Goal: Entertainment & Leisure: Consume media (video, audio)

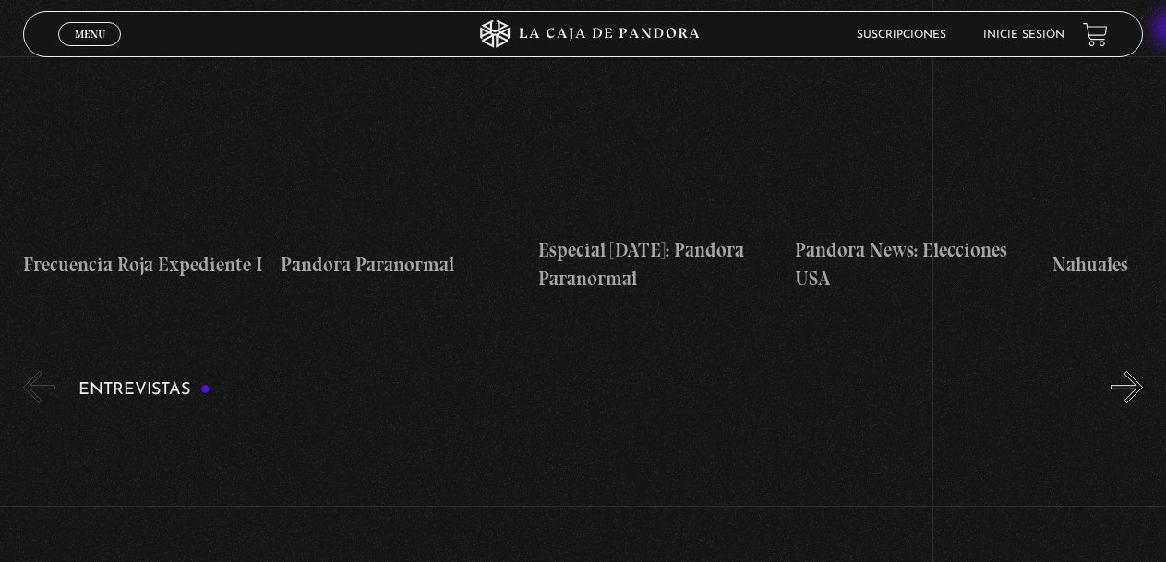
scroll to position [5940, 0]
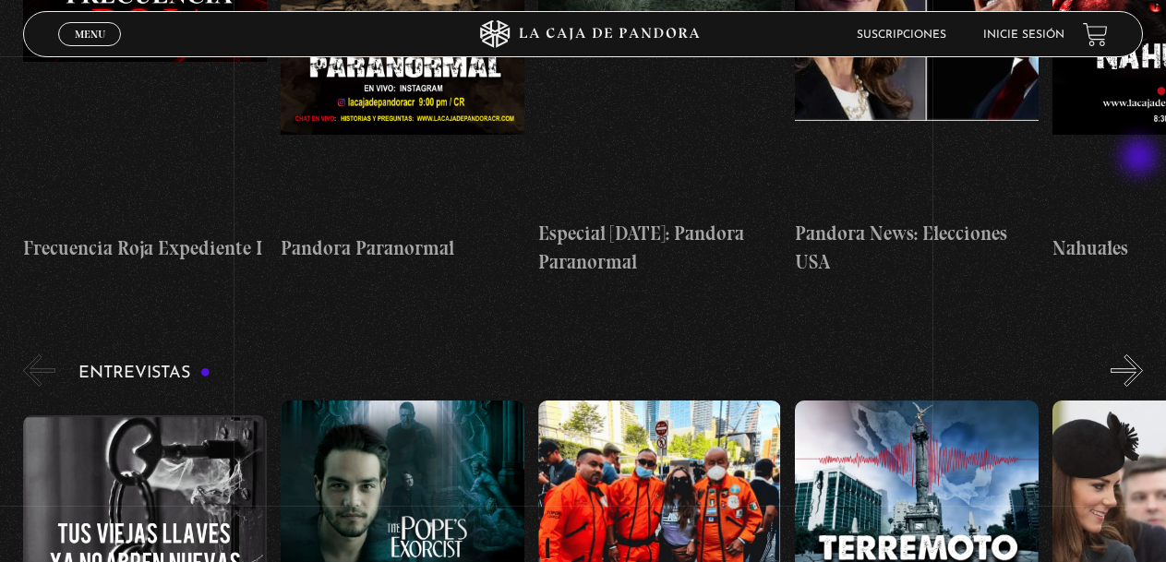
click at [1142, 355] on button "»" at bounding box center [1127, 371] width 32 height 32
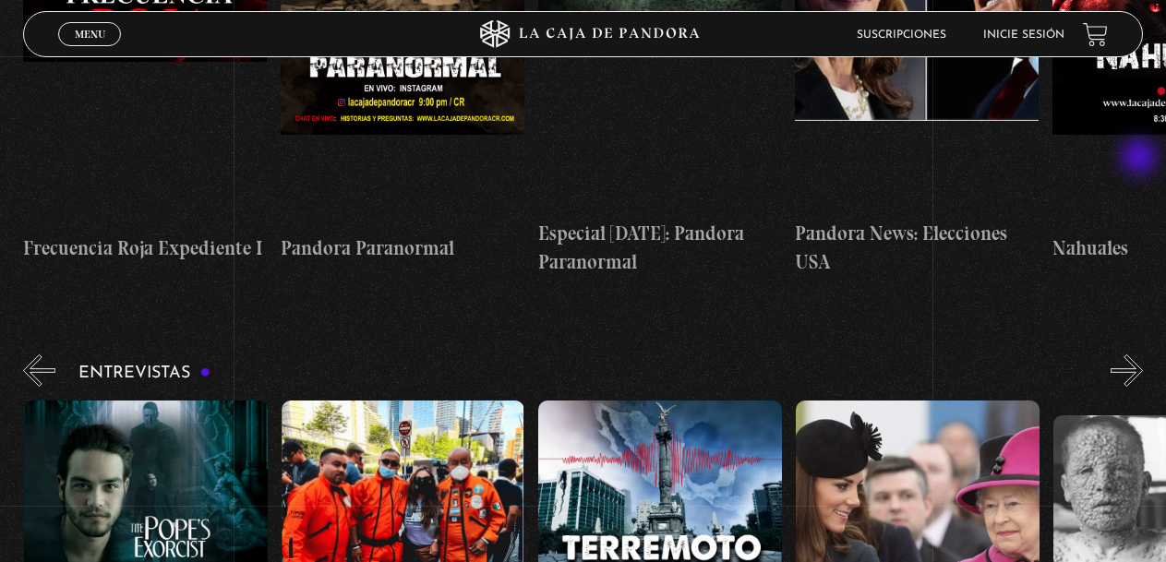
click at [1142, 355] on button "»" at bounding box center [1127, 371] width 32 height 32
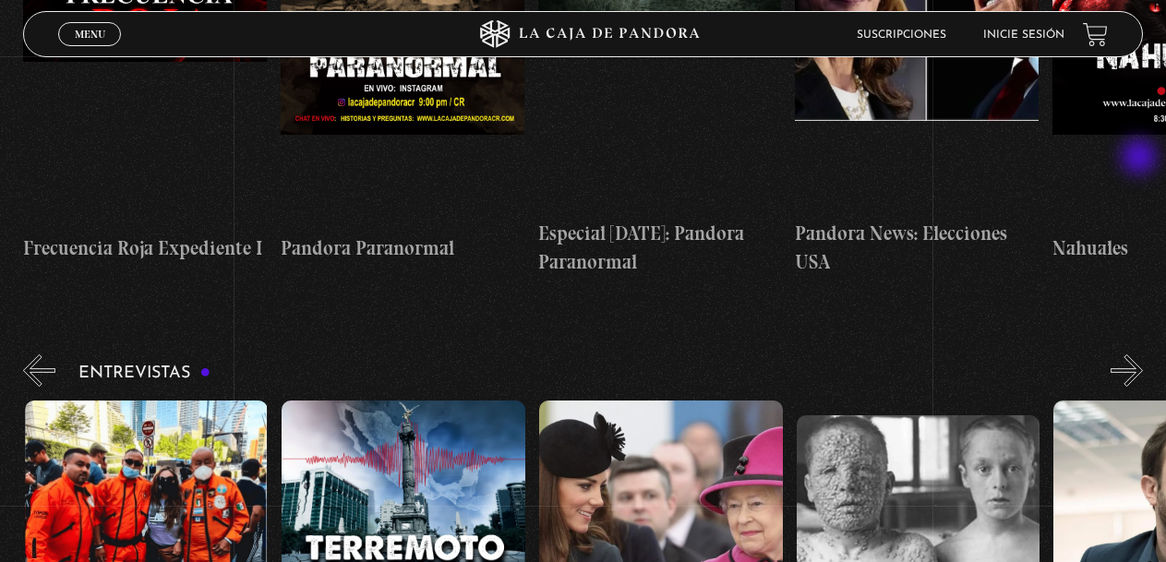
scroll to position [0, 514]
click at [1142, 355] on button "»" at bounding box center [1127, 371] width 32 height 32
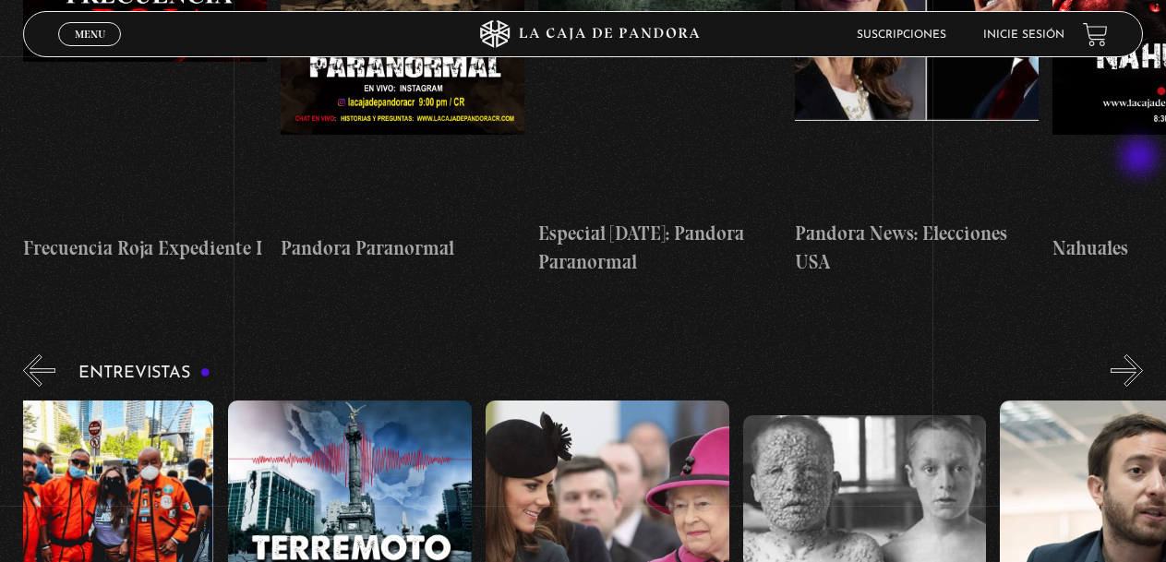
scroll to position [0, 644]
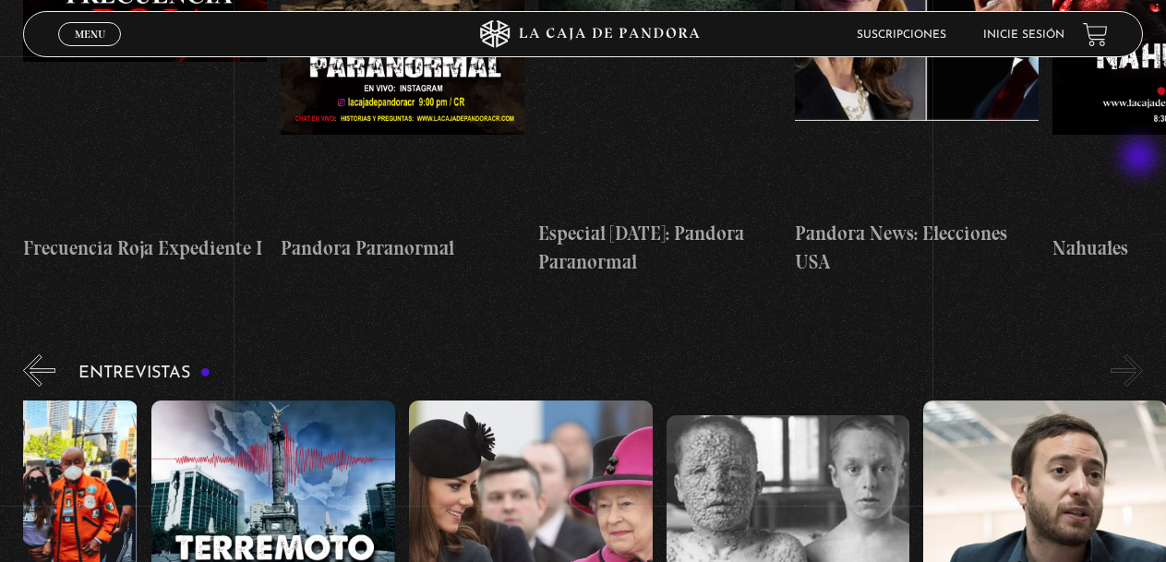
click at [1142, 355] on button "»" at bounding box center [1127, 371] width 32 height 32
drag, startPoint x: 1142, startPoint y: 168, endPoint x: 1170, endPoint y: 197, distance: 40.5
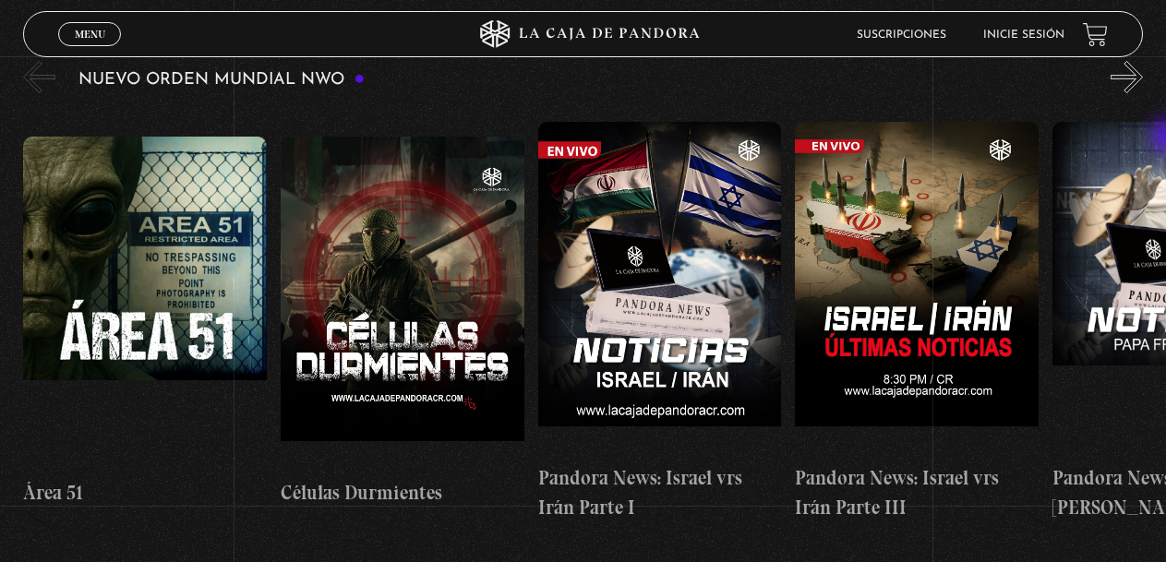
scroll to position [0, 0]
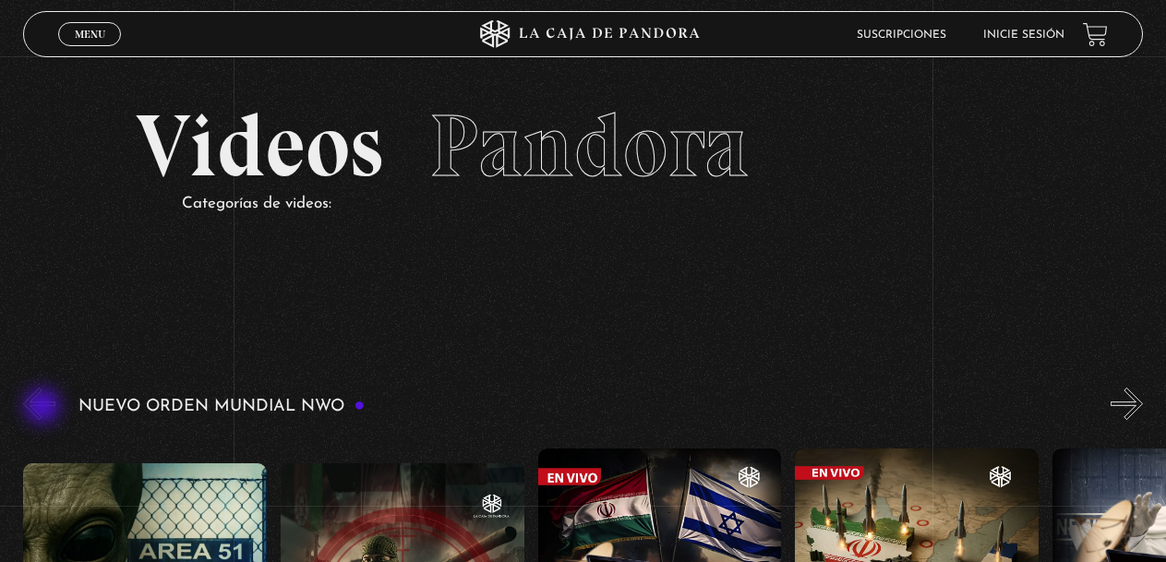
click at [44, 408] on button "«" at bounding box center [39, 404] width 32 height 32
click at [1143, 400] on button "»" at bounding box center [1127, 404] width 32 height 32
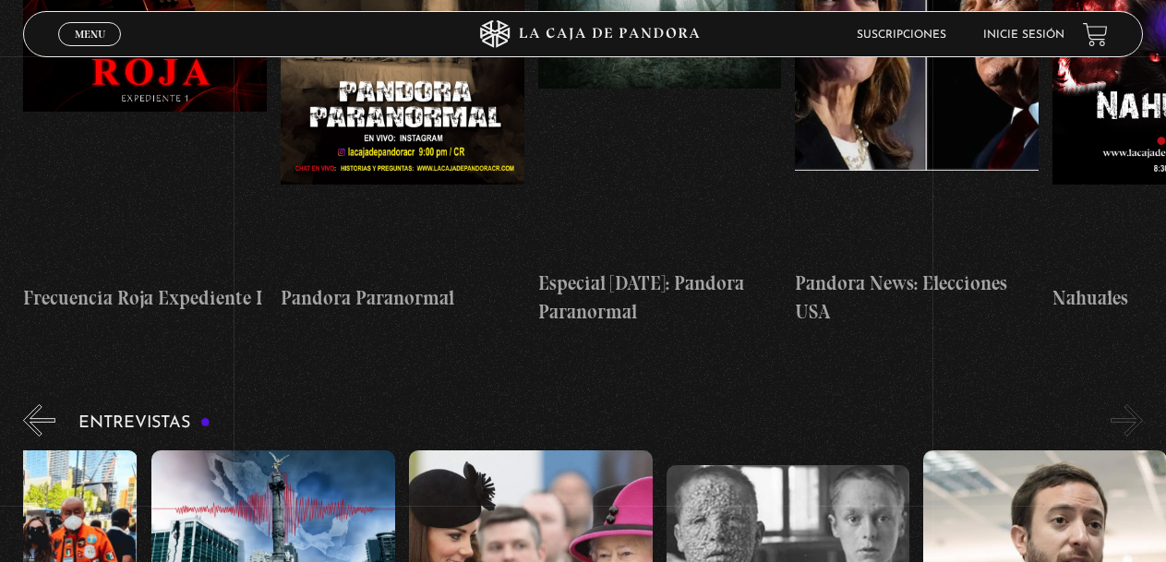
scroll to position [5923, 0]
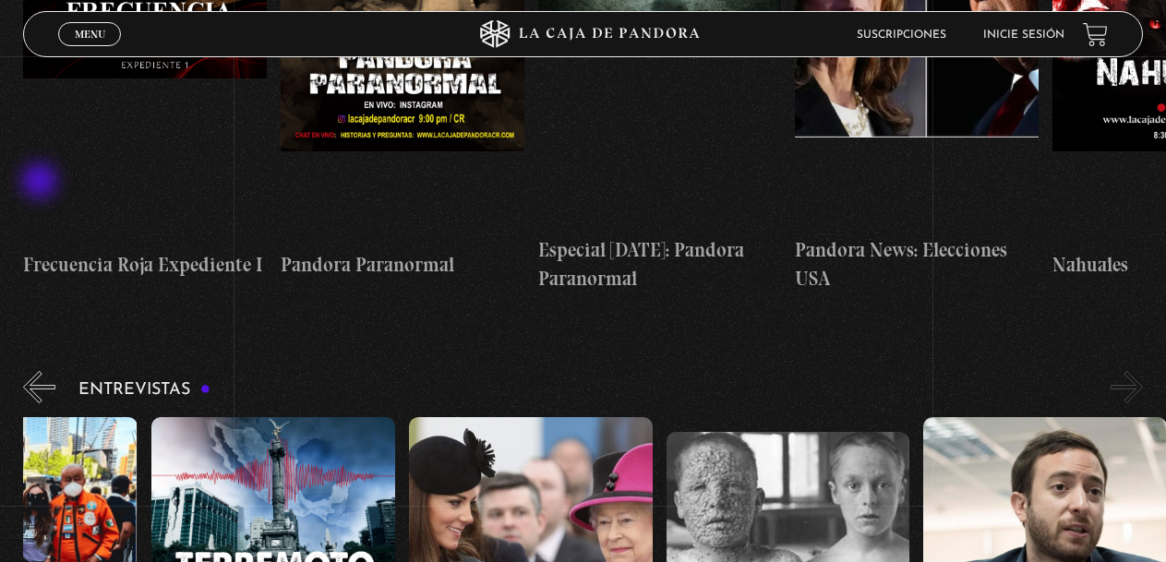
click at [42, 371] on button "«" at bounding box center [39, 387] width 32 height 32
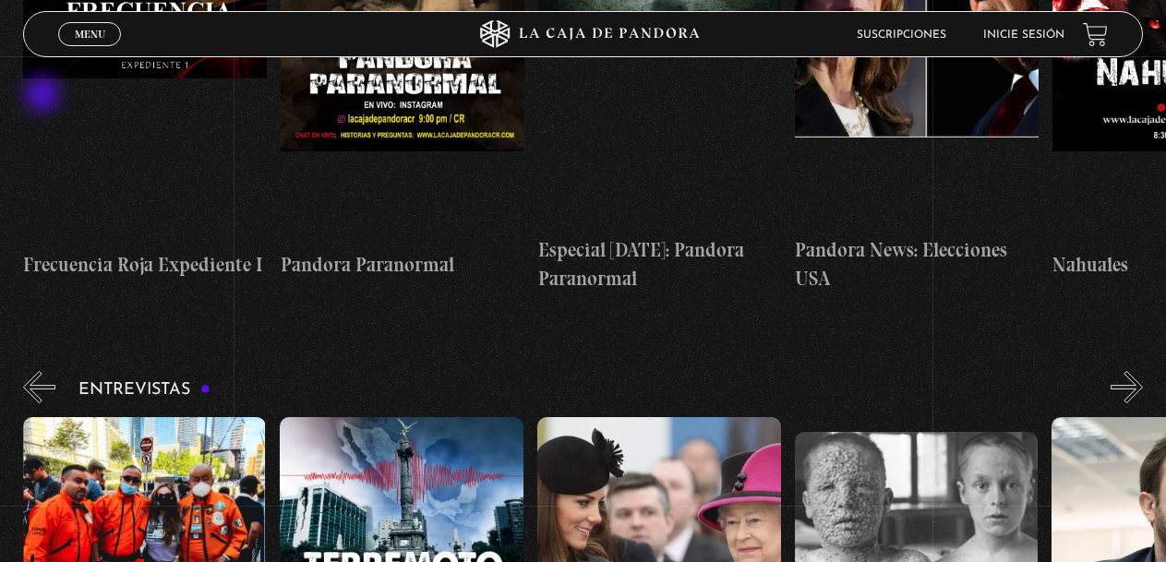
scroll to position [0, 514]
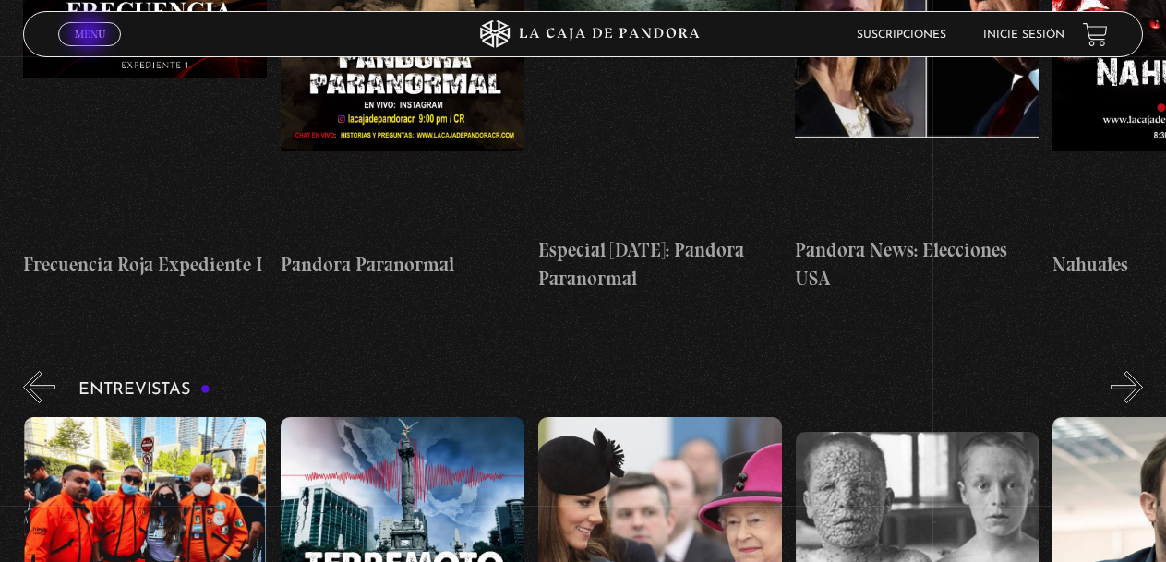
click at [91, 35] on span "Menu" at bounding box center [90, 34] width 30 height 11
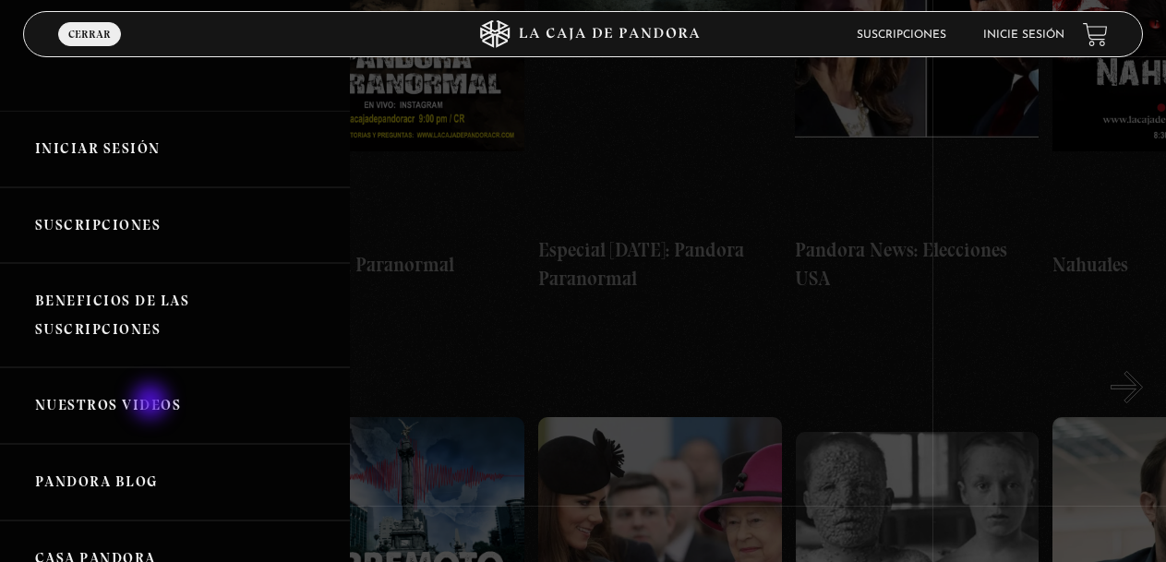
click at [152, 404] on link "Nuestros Videos" at bounding box center [175, 406] width 350 height 77
